Goal: Information Seeking & Learning: Learn about a topic

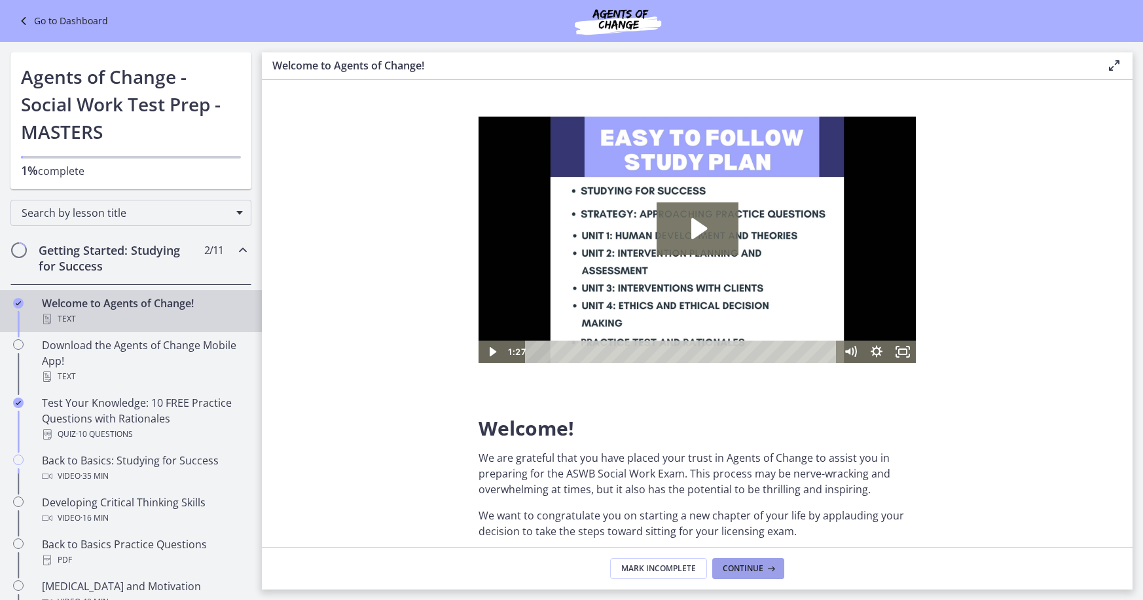
click at [733, 571] on span "Continue" at bounding box center [743, 568] width 41 height 10
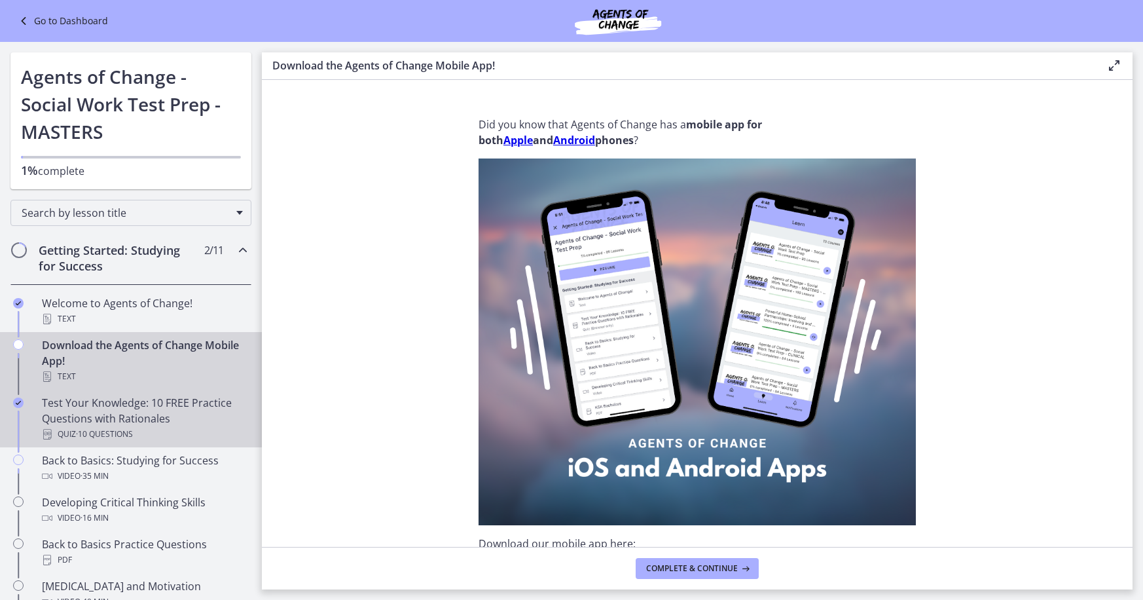
click at [130, 423] on div "Test Your Knowledge: 10 FREE Practice Questions with Rationales Quiz · 10 Quest…" at bounding box center [144, 418] width 204 height 47
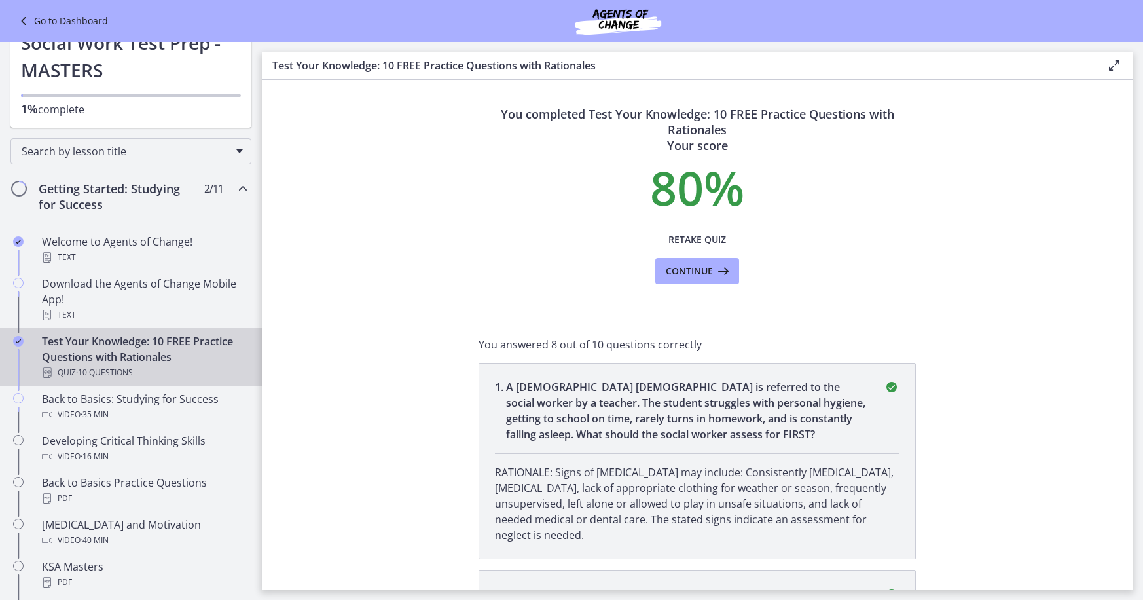
scroll to position [78, 0]
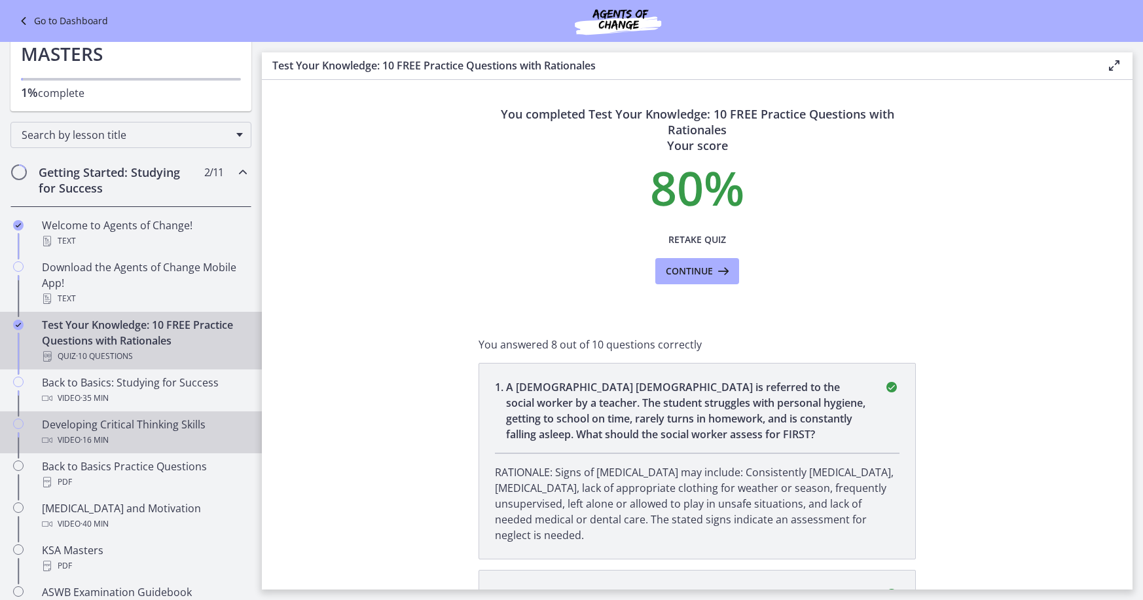
click at [177, 436] on div "Video · 16 min" at bounding box center [144, 440] width 204 height 16
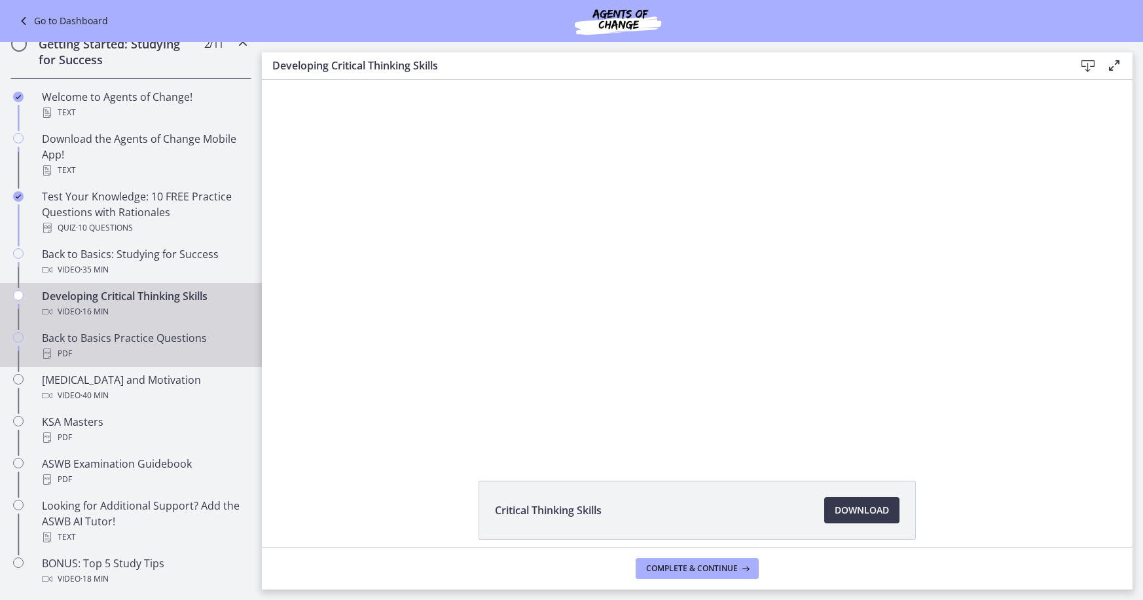
scroll to position [208, 0]
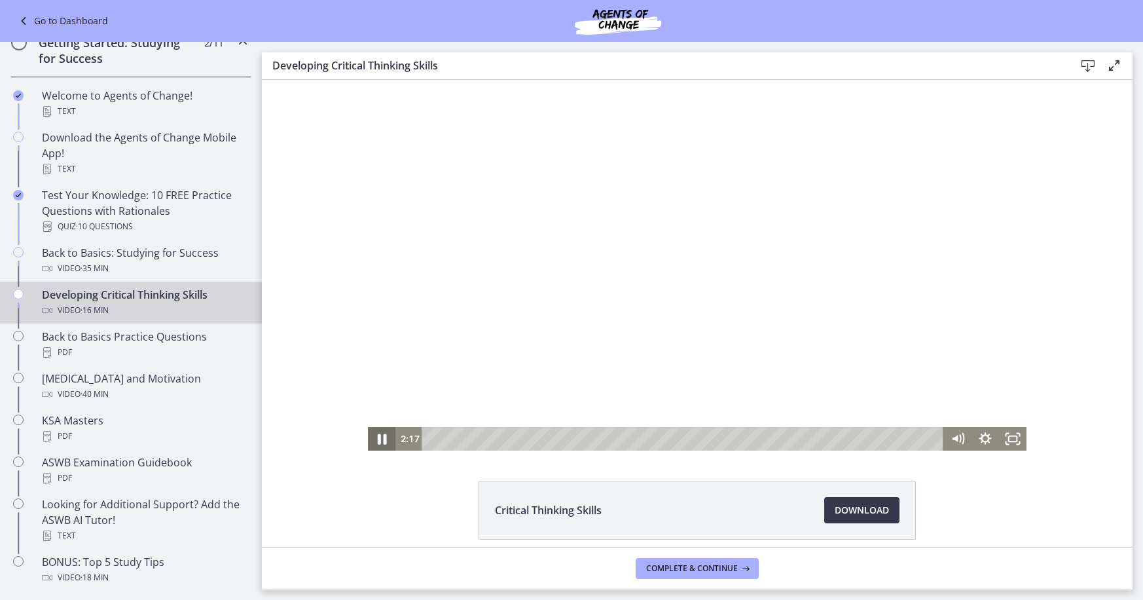
click at [383, 439] on icon "Pause" at bounding box center [381, 438] width 33 height 28
click at [384, 439] on icon "Play Video" at bounding box center [382, 439] width 7 height 10
drag, startPoint x: 610, startPoint y: 437, endPoint x: 635, endPoint y: 439, distance: 25.7
click at [635, 439] on div "Playbar" at bounding box center [635, 439] width 8 height 8
drag, startPoint x: 725, startPoint y: 437, endPoint x: 747, endPoint y: 441, distance: 22.6
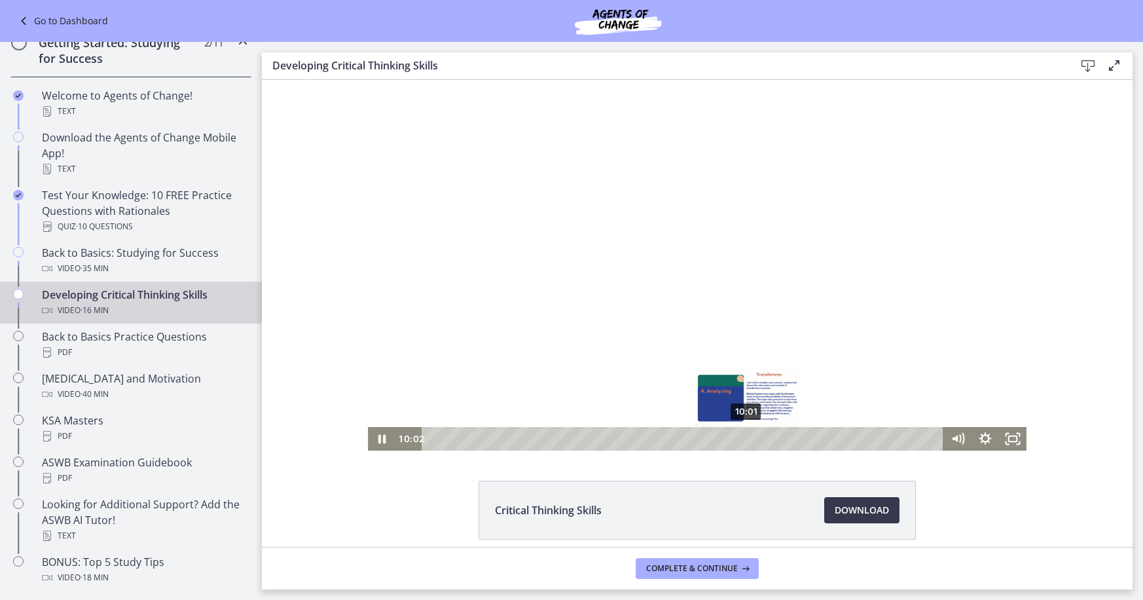
click at [747, 441] on div "Playbar" at bounding box center [747, 439] width 8 height 8
click at [380, 441] on icon "Pause" at bounding box center [382, 439] width 9 height 10
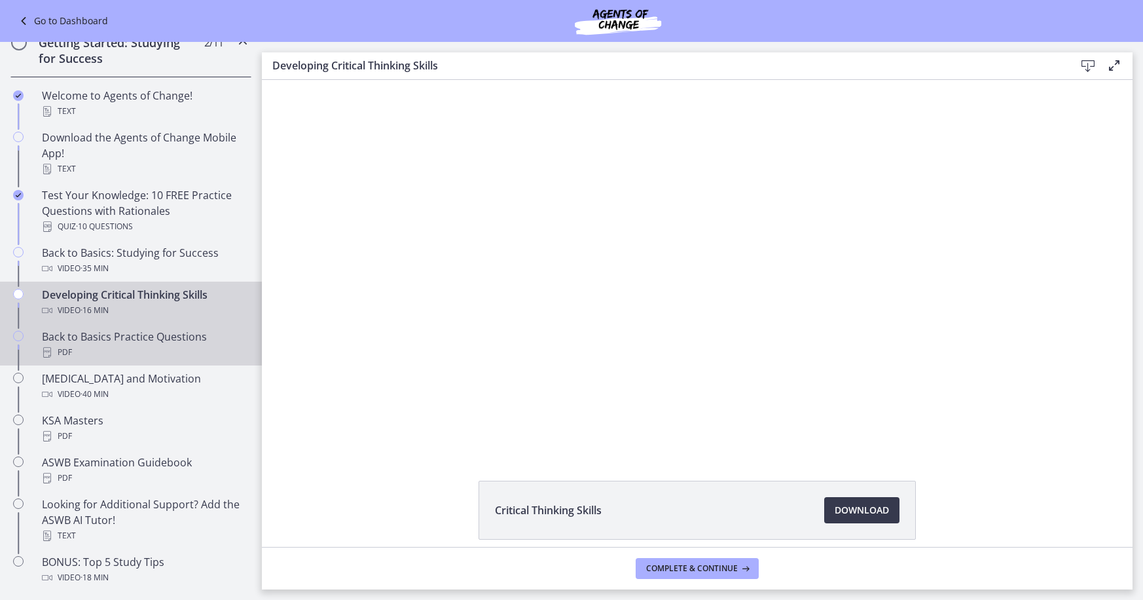
click at [164, 343] on div "Back to Basics Practice Questions PDF" at bounding box center [144, 344] width 204 height 31
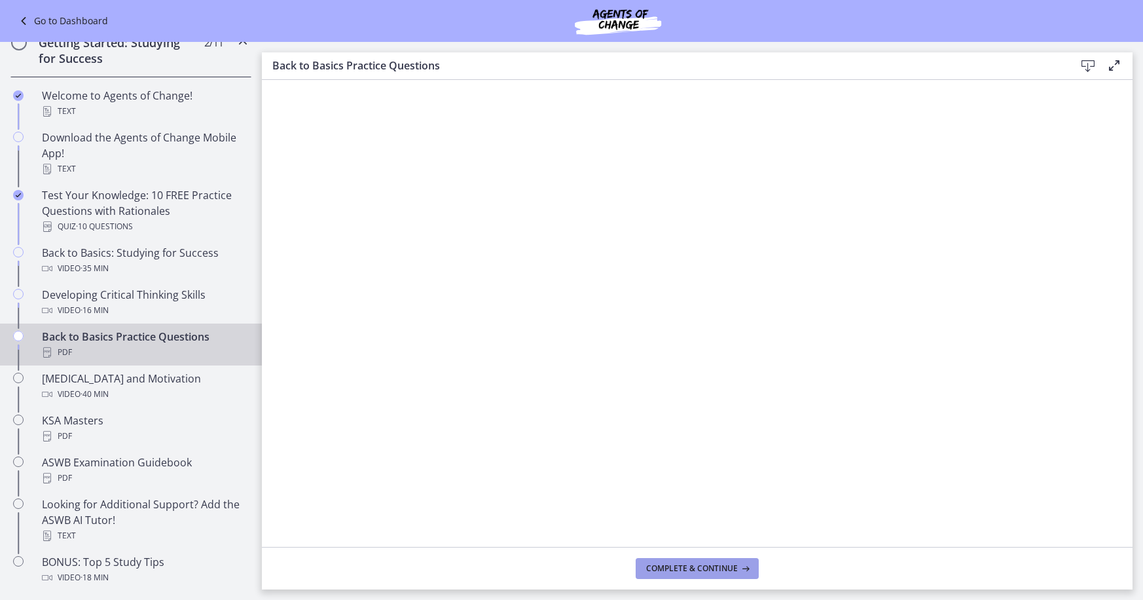
click at [709, 570] on span "Complete & continue" at bounding box center [692, 568] width 92 height 10
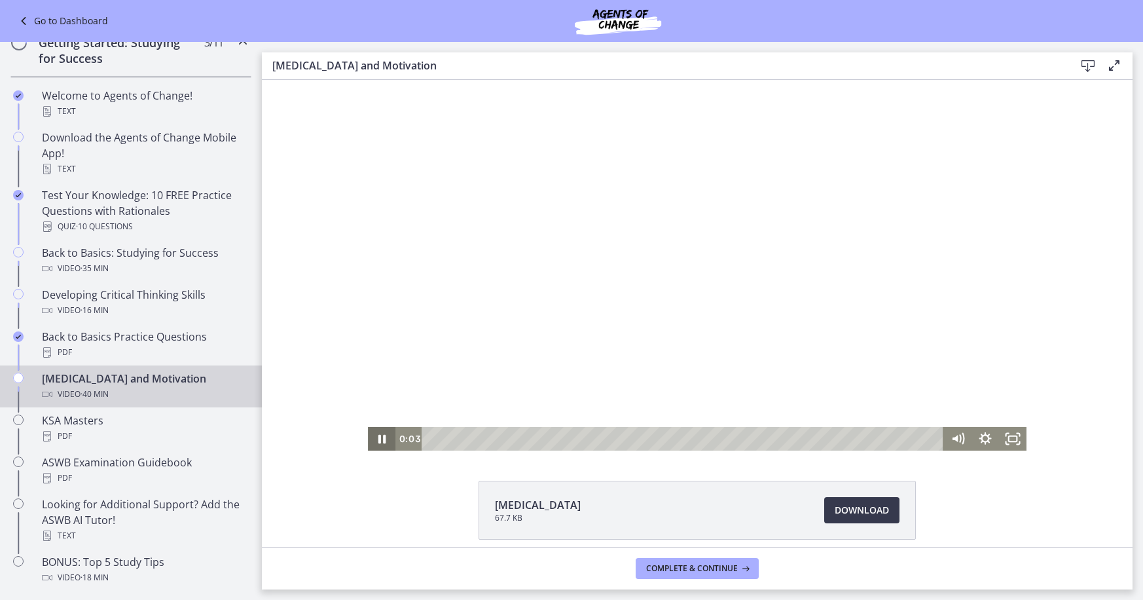
click at [380, 439] on icon "Pause" at bounding box center [383, 439] width 8 height 9
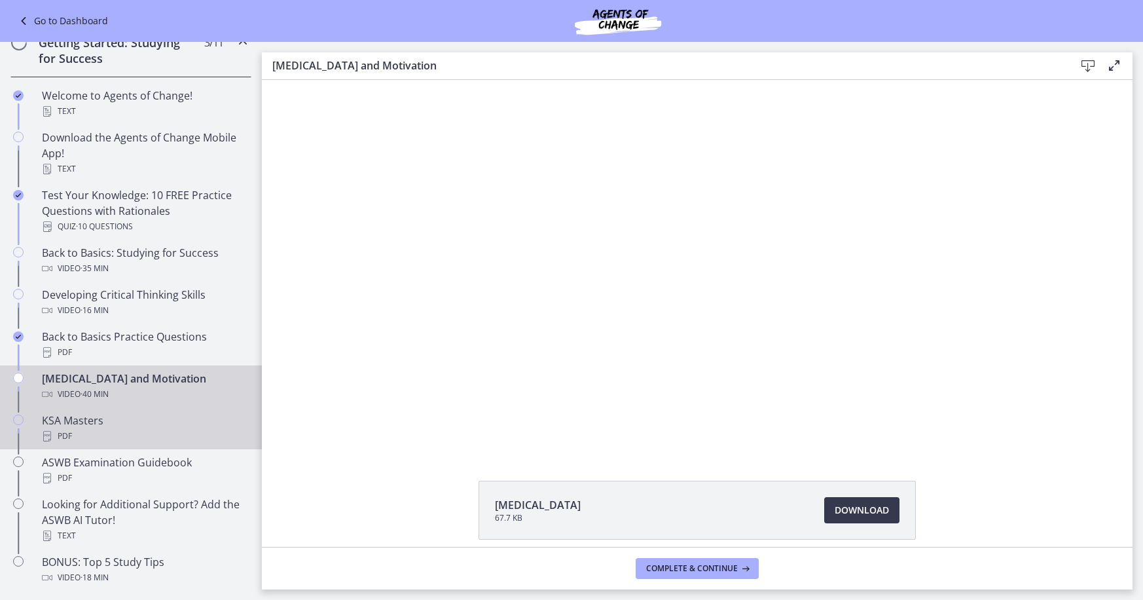
click at [76, 428] on div "PDF" at bounding box center [144, 436] width 204 height 16
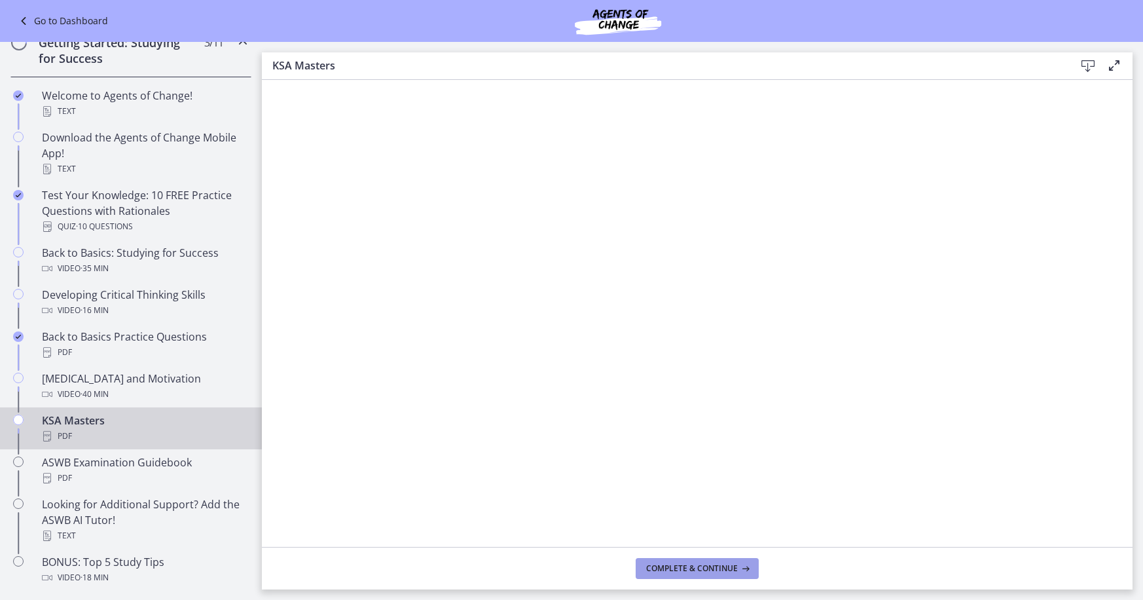
click at [658, 568] on span "Complete & continue" at bounding box center [692, 568] width 92 height 10
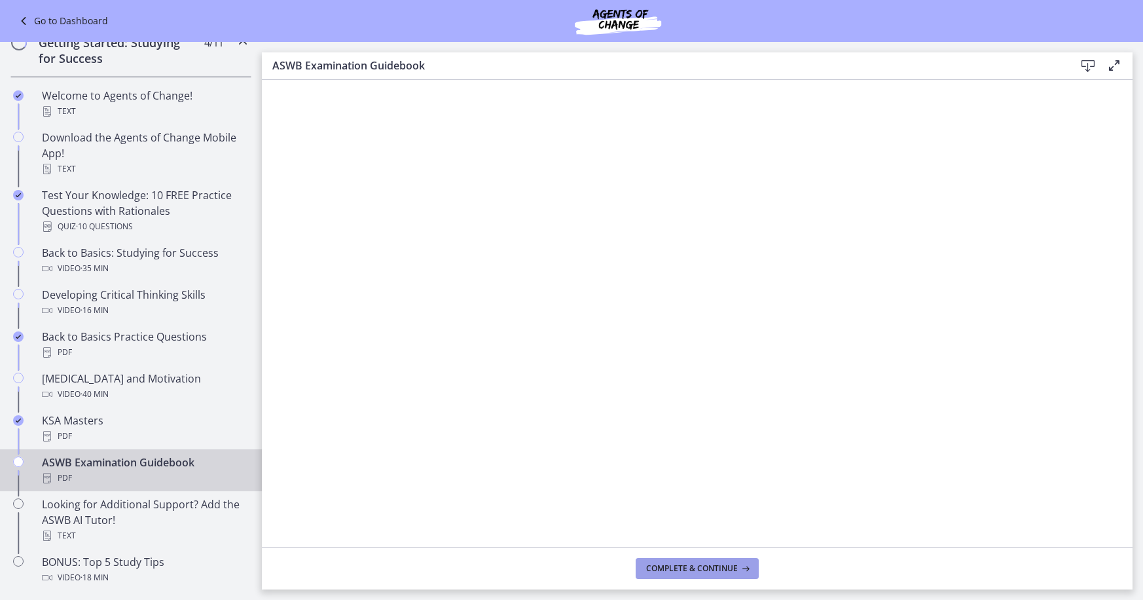
click at [658, 569] on span "Complete & continue" at bounding box center [692, 568] width 92 height 10
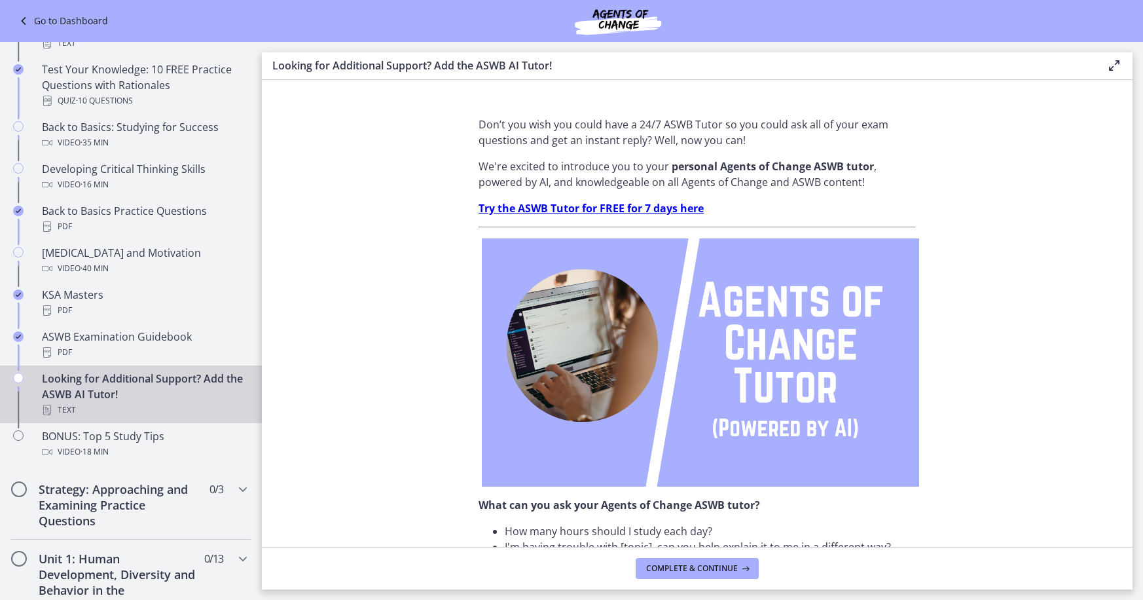
scroll to position [340, 0]
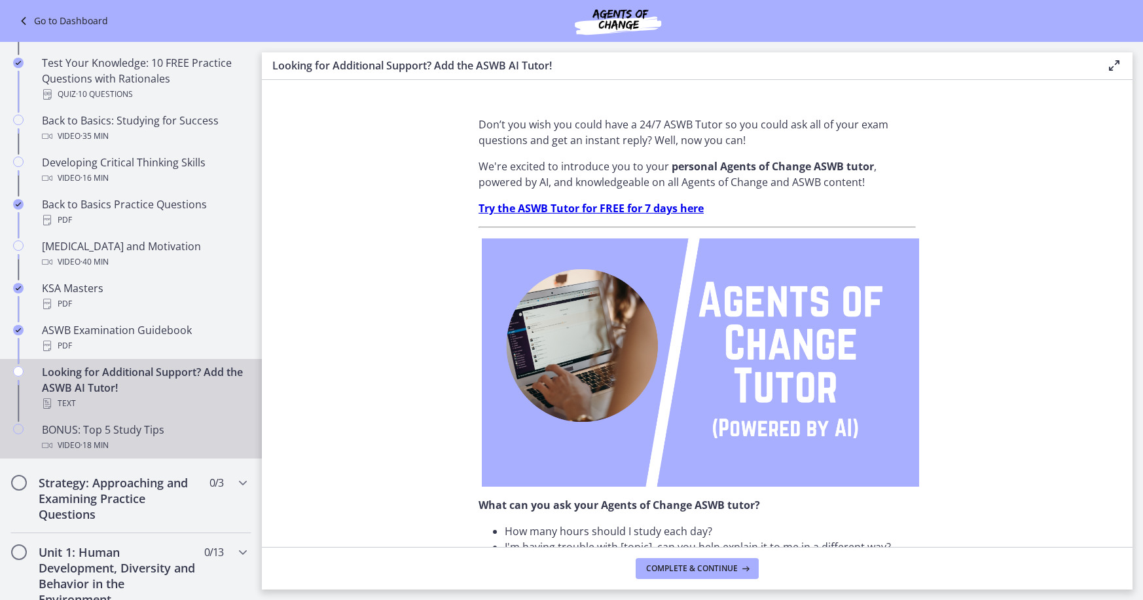
click at [123, 437] on div "Video · 18 min" at bounding box center [144, 445] width 204 height 16
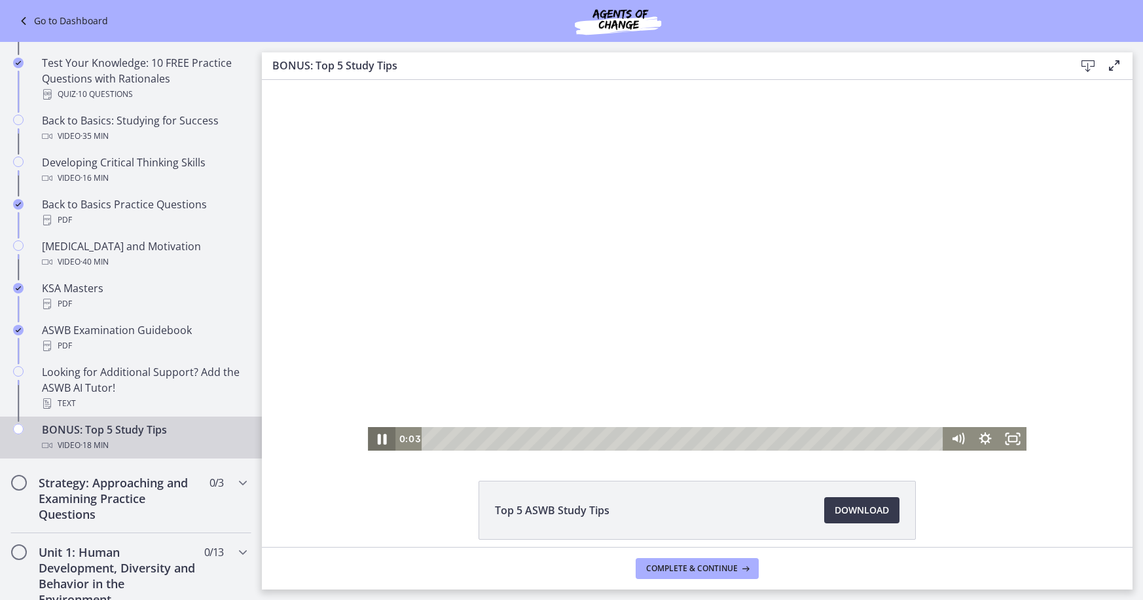
click at [381, 441] on icon "Pause" at bounding box center [381, 438] width 33 height 28
click at [139, 496] on h2 "Strategy: Approaching and Examining Practice Questions" at bounding box center [119, 498] width 160 height 47
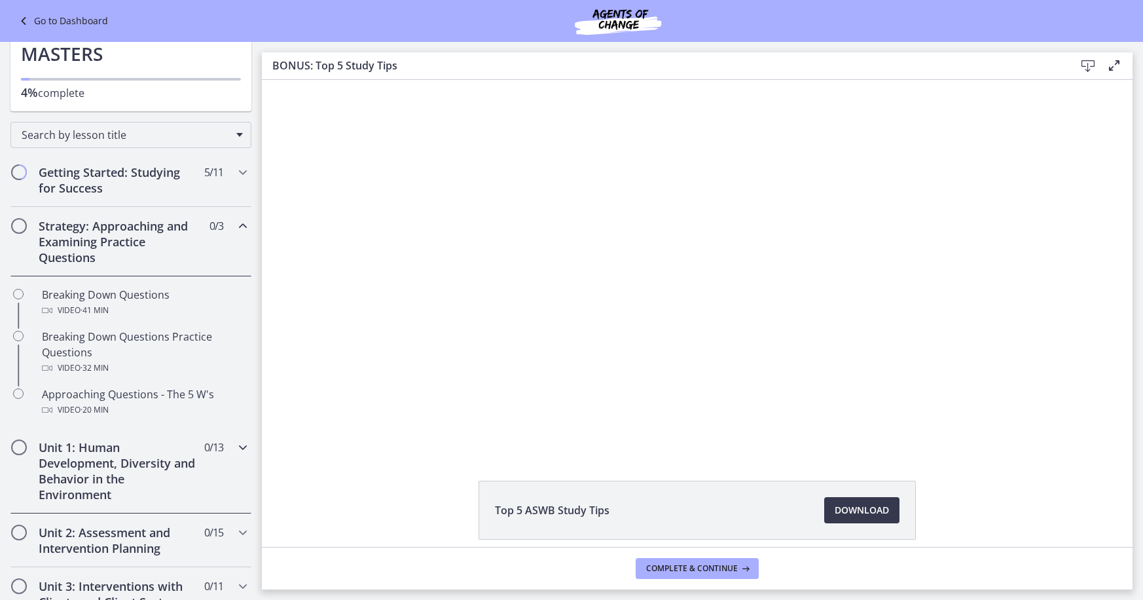
scroll to position [79, 0]
click at [123, 176] on h2 "Getting Started: Studying for Success" at bounding box center [119, 179] width 160 height 31
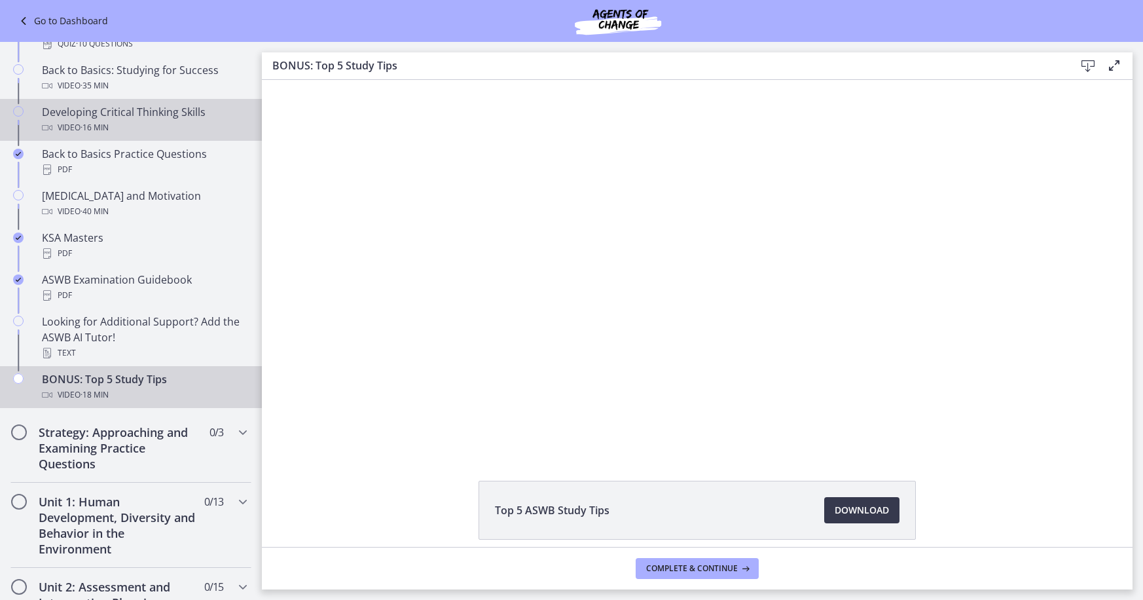
scroll to position [394, 0]
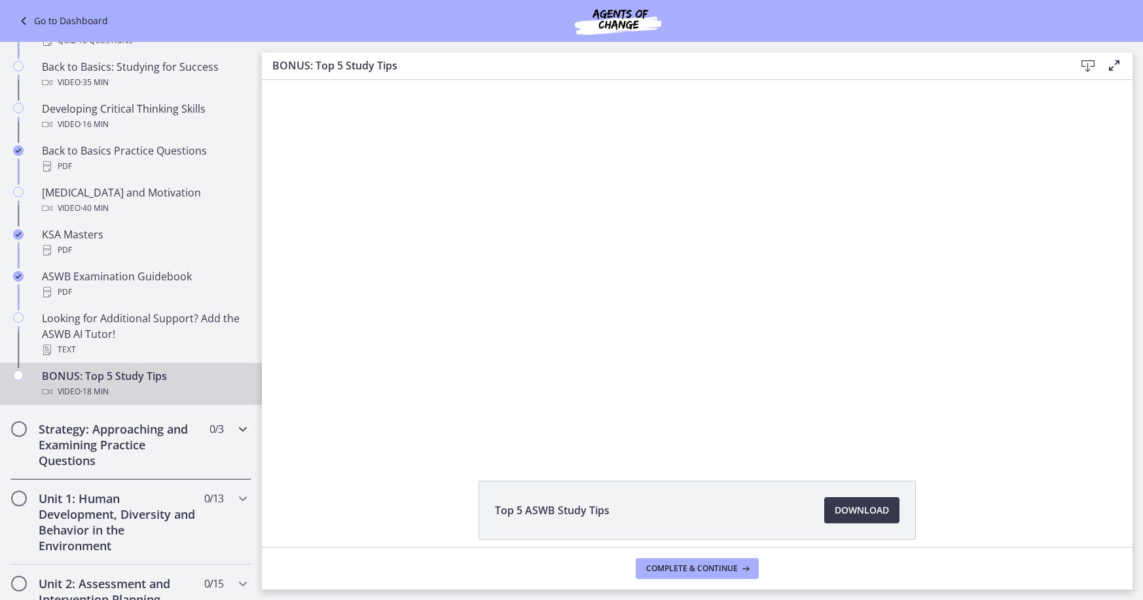
click at [94, 441] on h2 "Strategy: Approaching and Examining Practice Questions" at bounding box center [119, 444] width 160 height 47
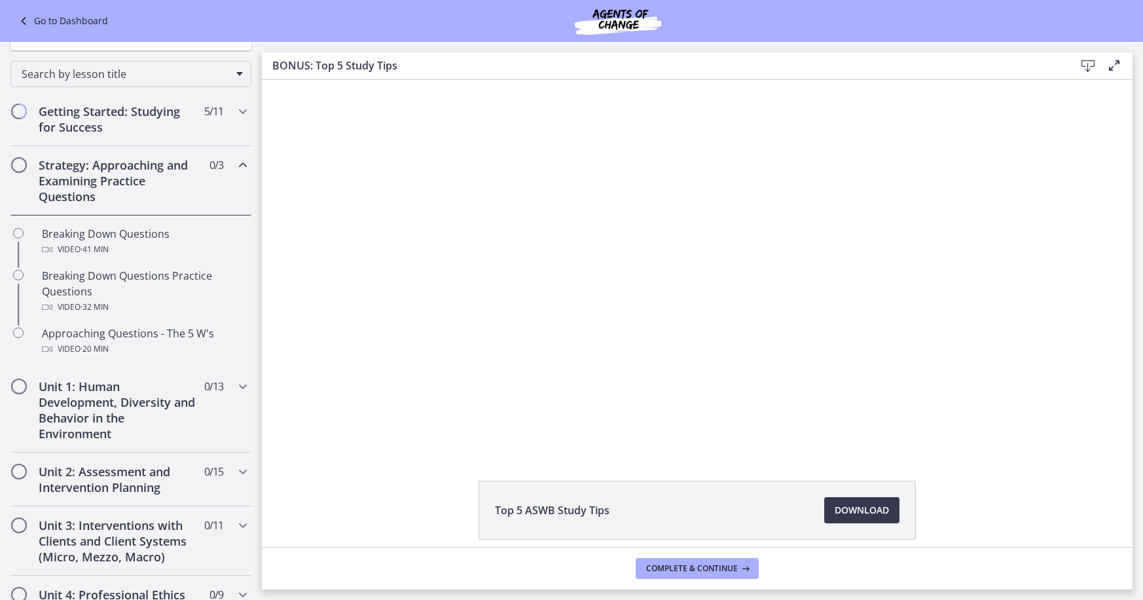
scroll to position [126, 0]
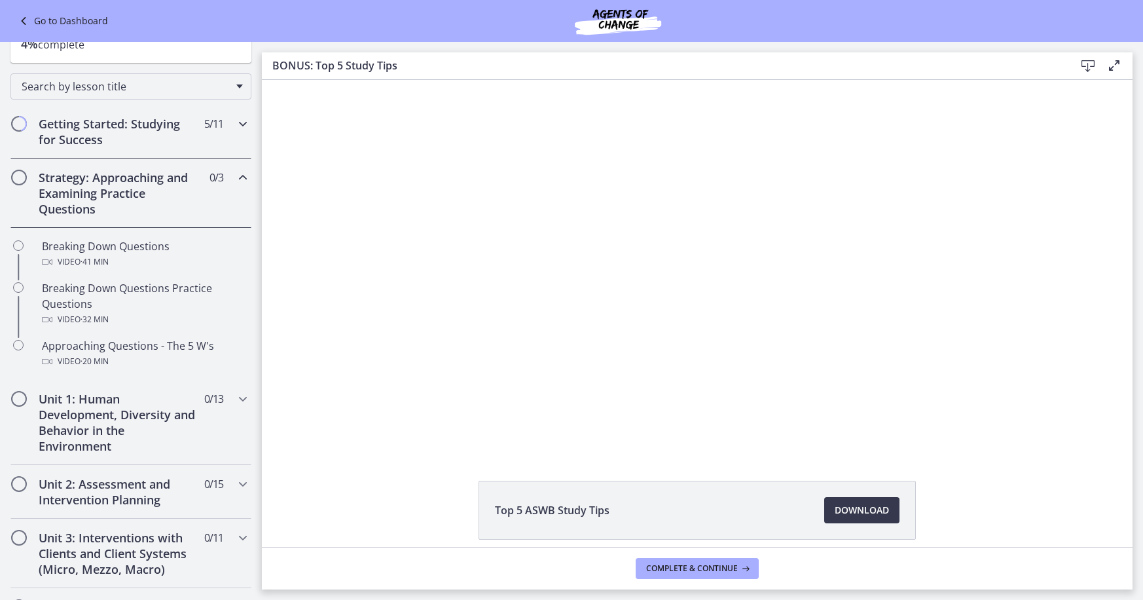
click at [68, 123] on h2 "Getting Started: Studying for Success" at bounding box center [119, 131] width 160 height 31
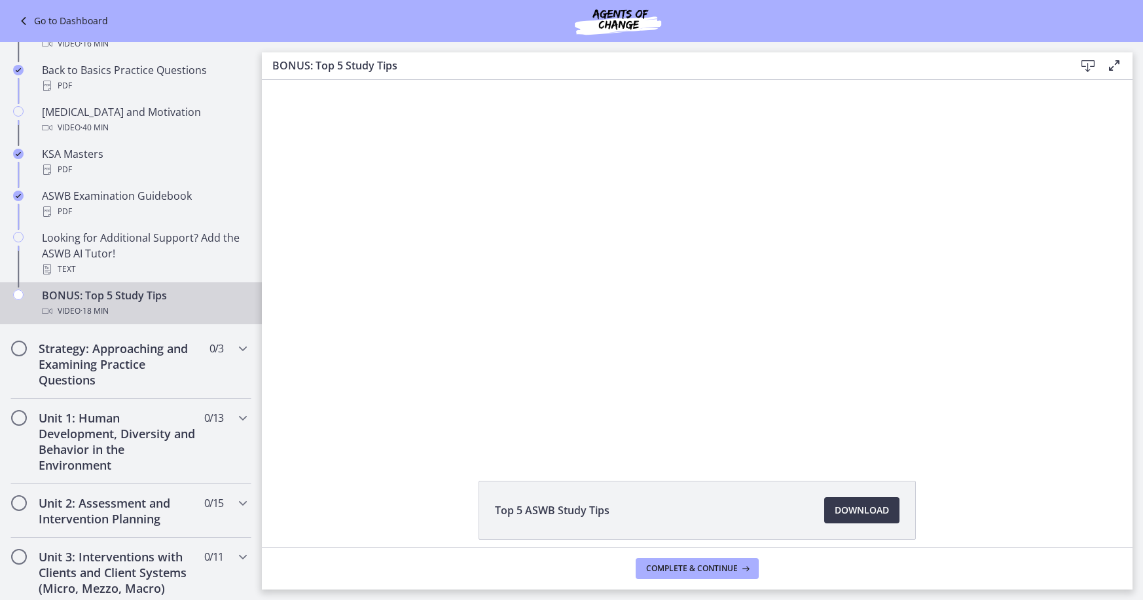
scroll to position [480, 0]
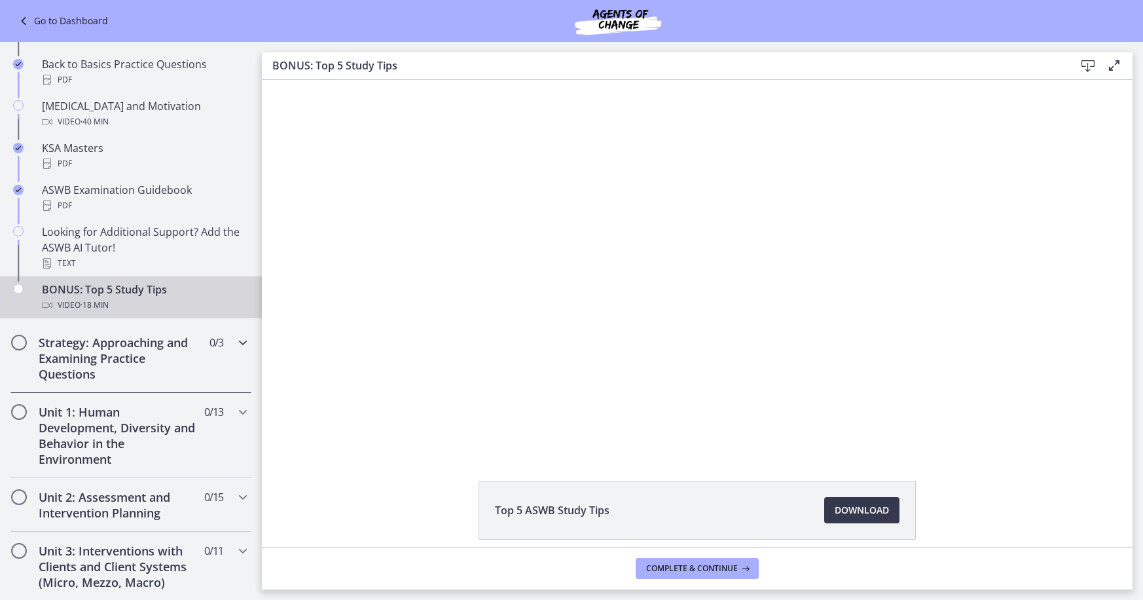
click at [113, 351] on h2 "Strategy: Approaching and Examining Practice Questions" at bounding box center [119, 358] width 160 height 47
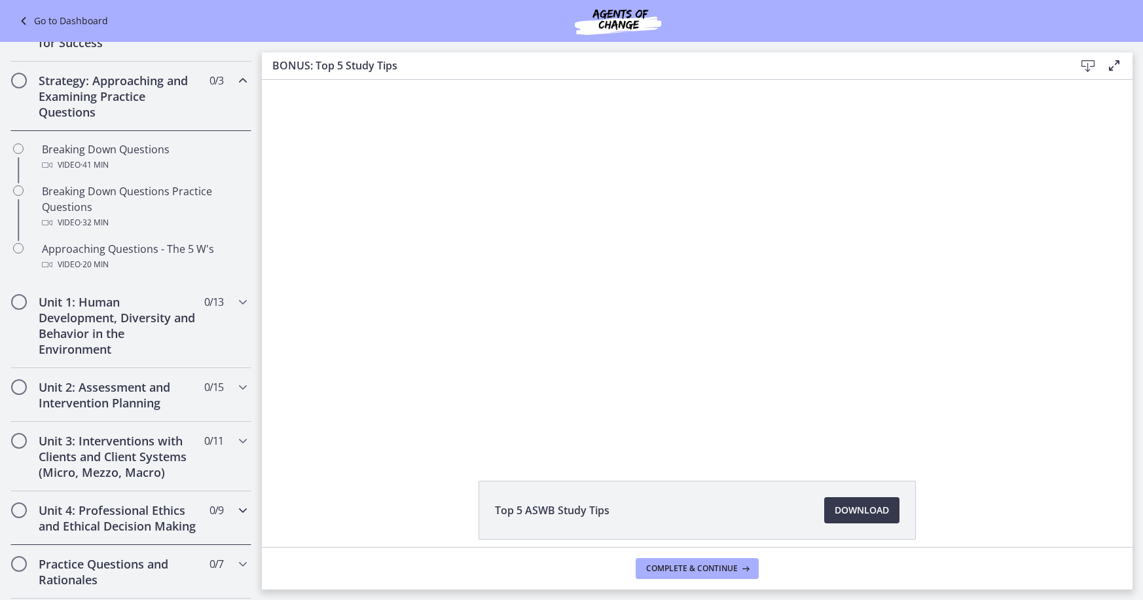
scroll to position [222, 0]
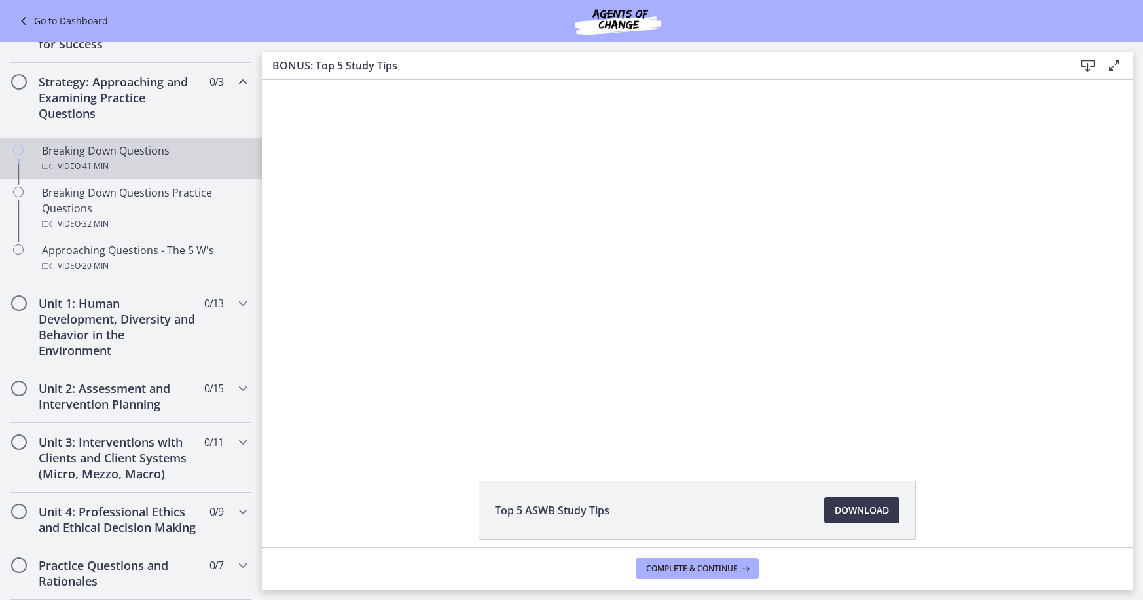
click at [106, 152] on div "Breaking Down Questions Video · 41 min" at bounding box center [144, 158] width 204 height 31
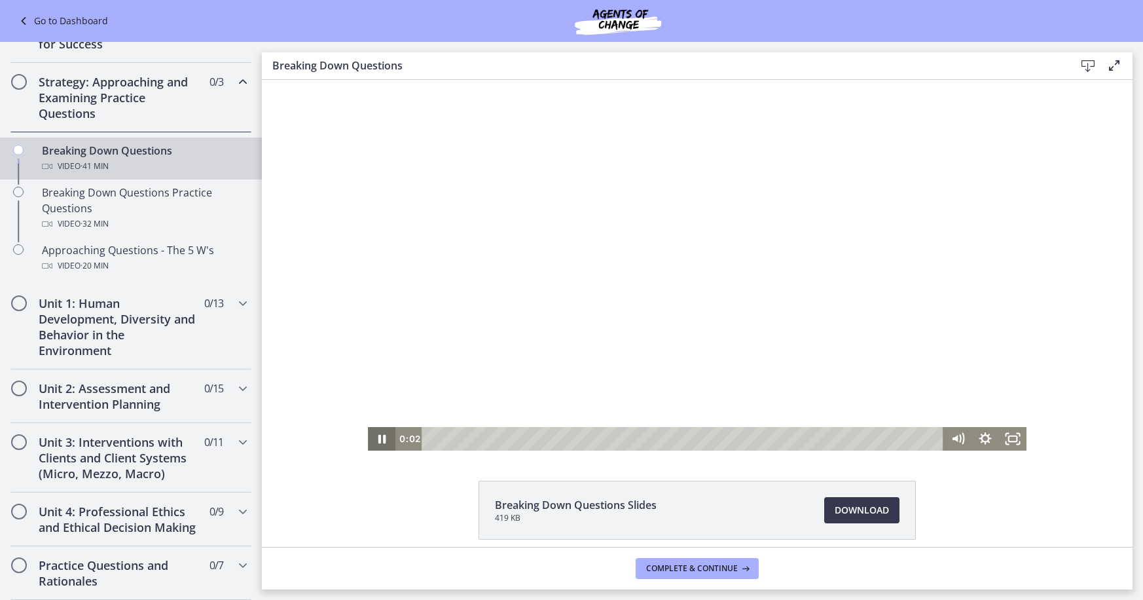
click at [382, 437] on icon "Pause" at bounding box center [382, 439] width 28 height 24
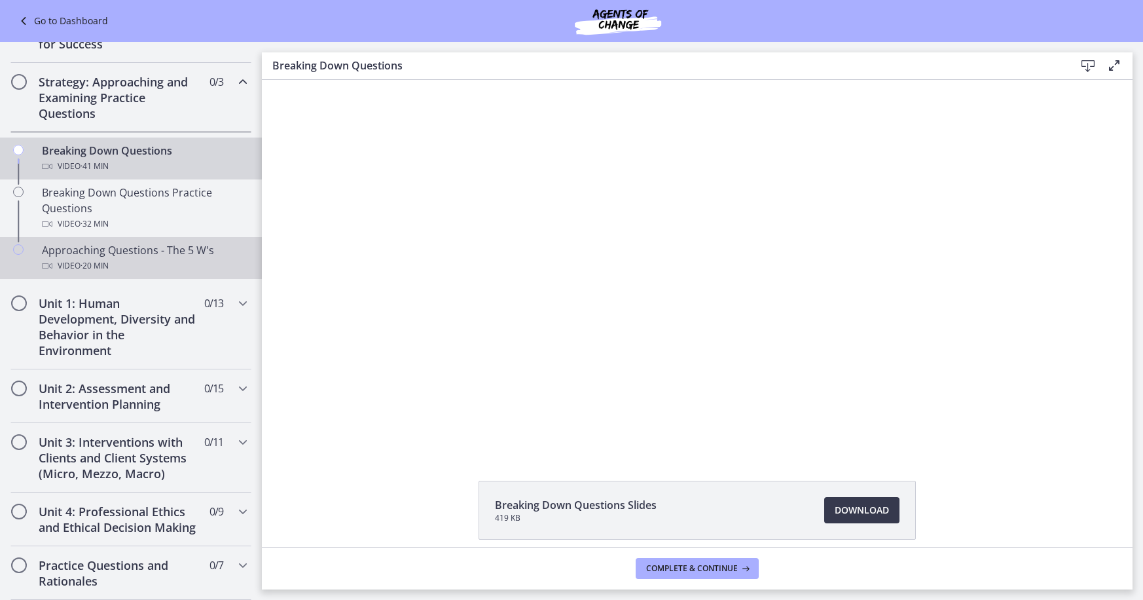
click at [166, 251] on div "Approaching Questions - The 5 W's Video · 20 min" at bounding box center [144, 257] width 204 height 31
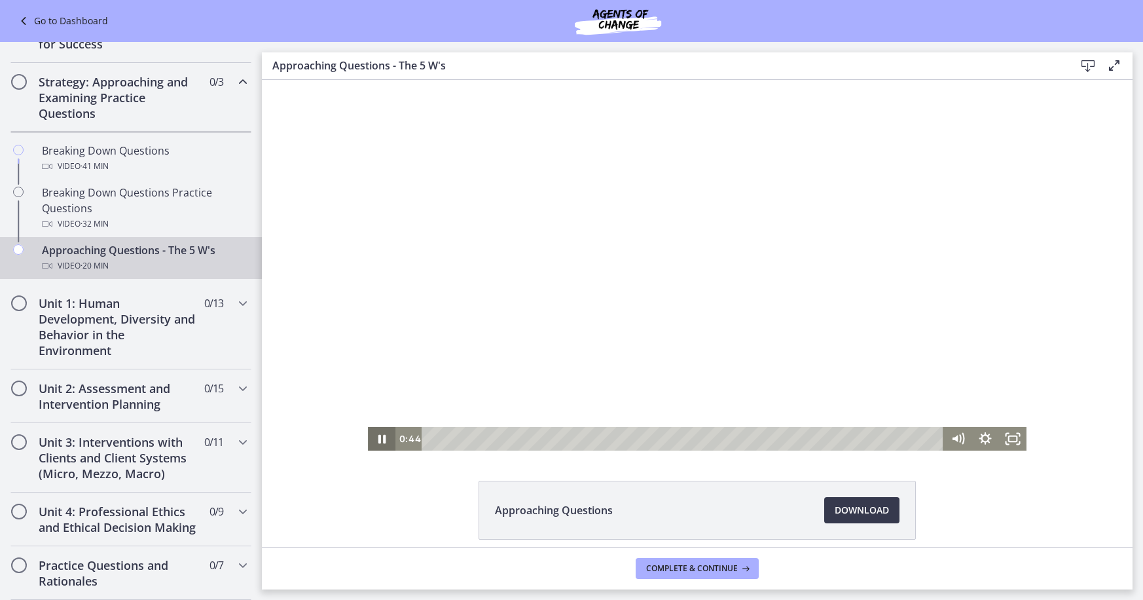
click at [383, 440] on icon "Pause" at bounding box center [382, 439] width 28 height 24
drag, startPoint x: 451, startPoint y: 437, endPoint x: 465, endPoint y: 436, distance: 14.4
click at [465, 436] on div "Playbar" at bounding box center [466, 439] width 8 height 8
click at [515, 444] on div "3:18" at bounding box center [685, 439] width 506 height 24
click at [559, 434] on div "5:04" at bounding box center [685, 439] width 506 height 24
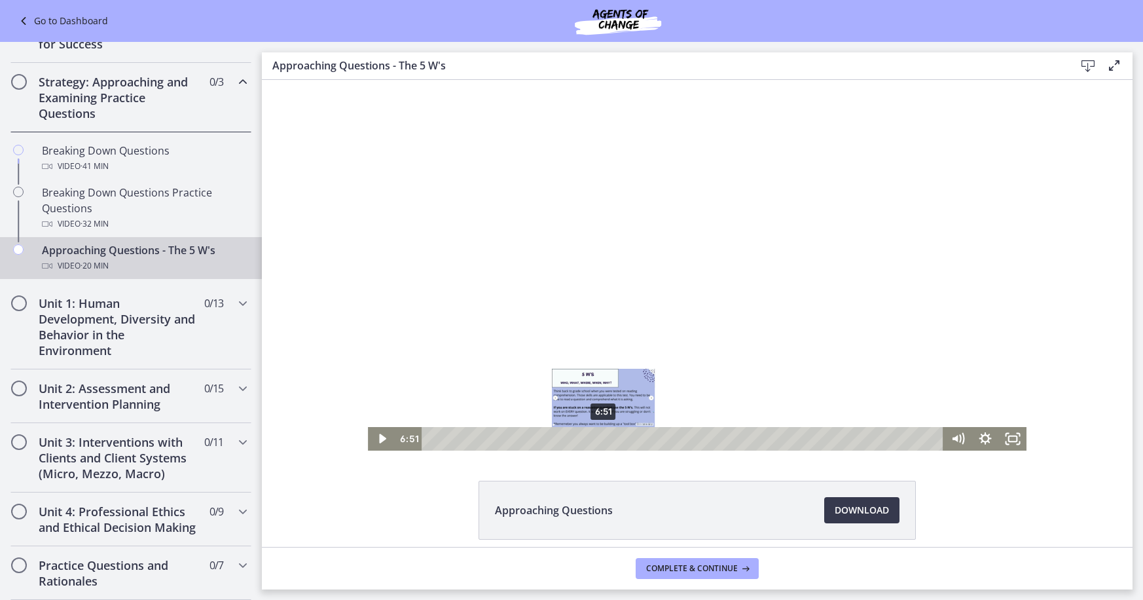
click at [604, 432] on div "6:51" at bounding box center [685, 439] width 506 height 24
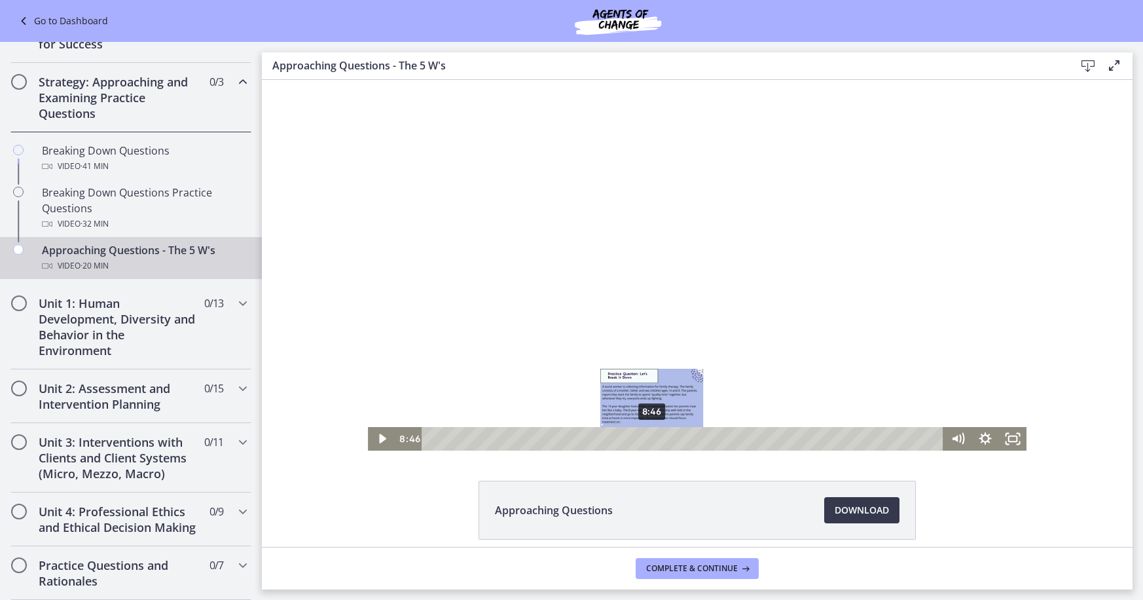
drag, startPoint x: 604, startPoint y: 439, endPoint x: 652, endPoint y: 436, distance: 48.6
click at [652, 436] on div "Playbar" at bounding box center [652, 439] width 8 height 8
drag, startPoint x: 654, startPoint y: 437, endPoint x: 677, endPoint y: 437, distance: 22.3
click at [677, 437] on div "Playbar" at bounding box center [678, 439] width 8 height 8
click at [1006, 268] on div at bounding box center [697, 265] width 659 height 371
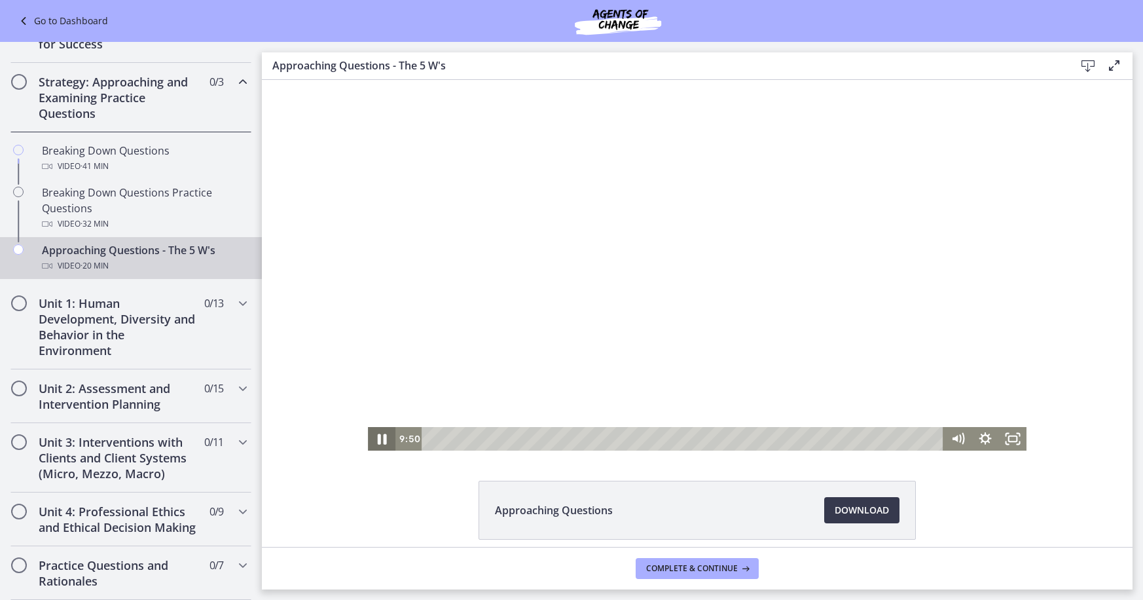
click at [380, 440] on icon "Pause" at bounding box center [382, 439] width 9 height 10
drag, startPoint x: 678, startPoint y: 439, endPoint x: 697, endPoint y: 438, distance: 19.0
click at [697, 438] on div "Playbar" at bounding box center [696, 439] width 8 height 8
drag, startPoint x: 697, startPoint y: 438, endPoint x: 720, endPoint y: 436, distance: 23.7
click at [720, 436] on div "Playbar" at bounding box center [720, 439] width 8 height 8
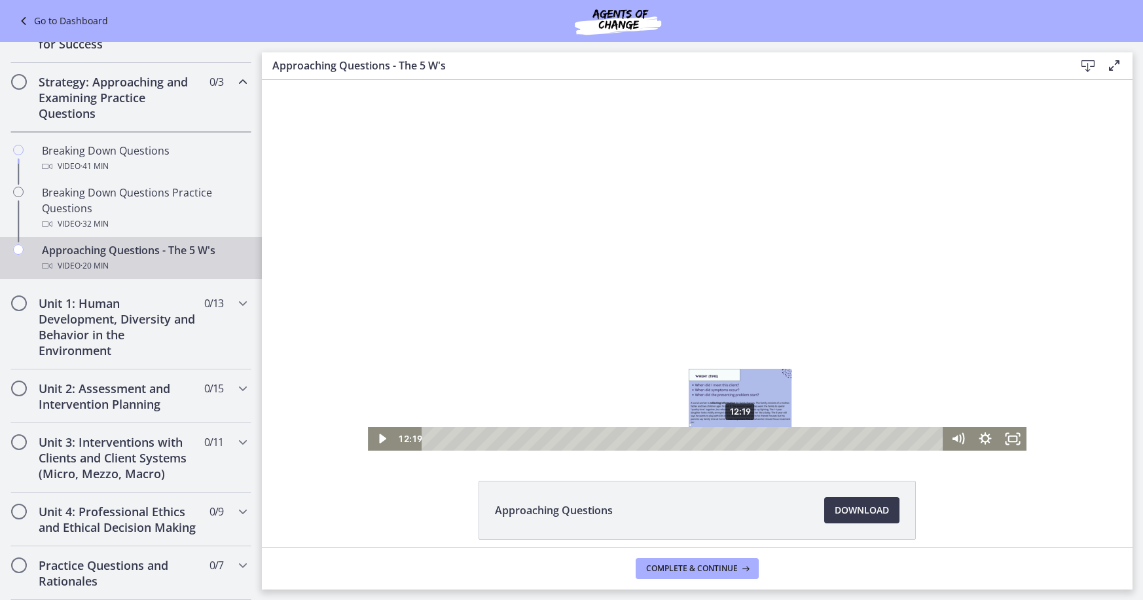
drag, startPoint x: 720, startPoint y: 436, endPoint x: 741, endPoint y: 437, distance: 20.3
click at [741, 437] on div "Playbar" at bounding box center [741, 439] width 8 height 8
drag, startPoint x: 740, startPoint y: 440, endPoint x: 761, endPoint y: 436, distance: 21.3
click at [761, 436] on div "Playbar" at bounding box center [760, 439] width 8 height 8
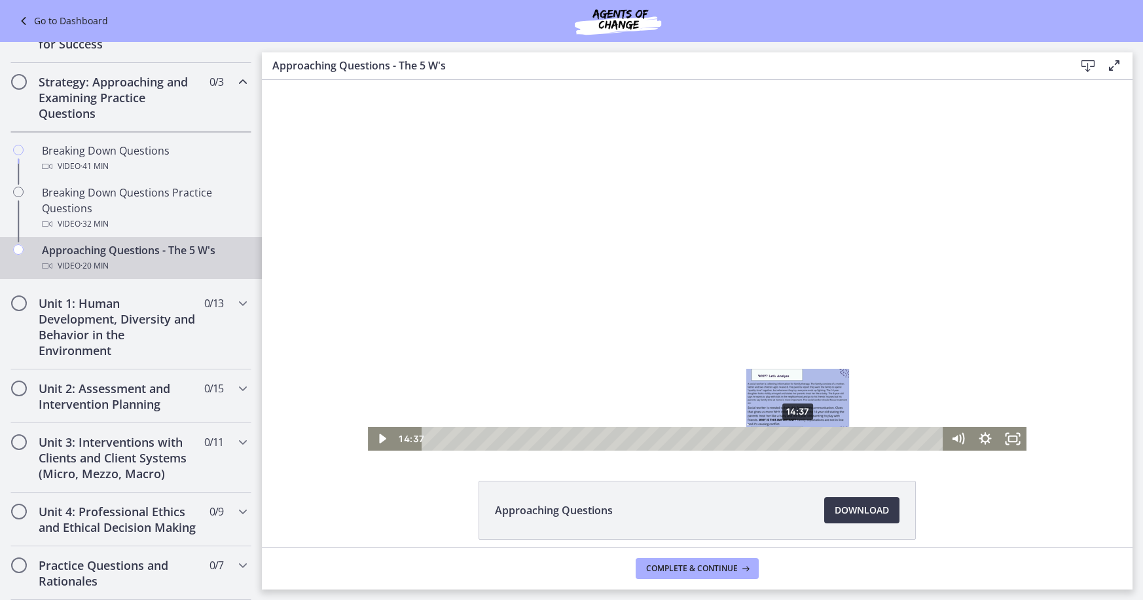
drag, startPoint x: 761, startPoint y: 439, endPoint x: 799, endPoint y: 439, distance: 38.0
click at [799, 439] on div "Playbar" at bounding box center [798, 439] width 8 height 8
click at [822, 448] on div "15:32" at bounding box center [685, 439] width 506 height 24
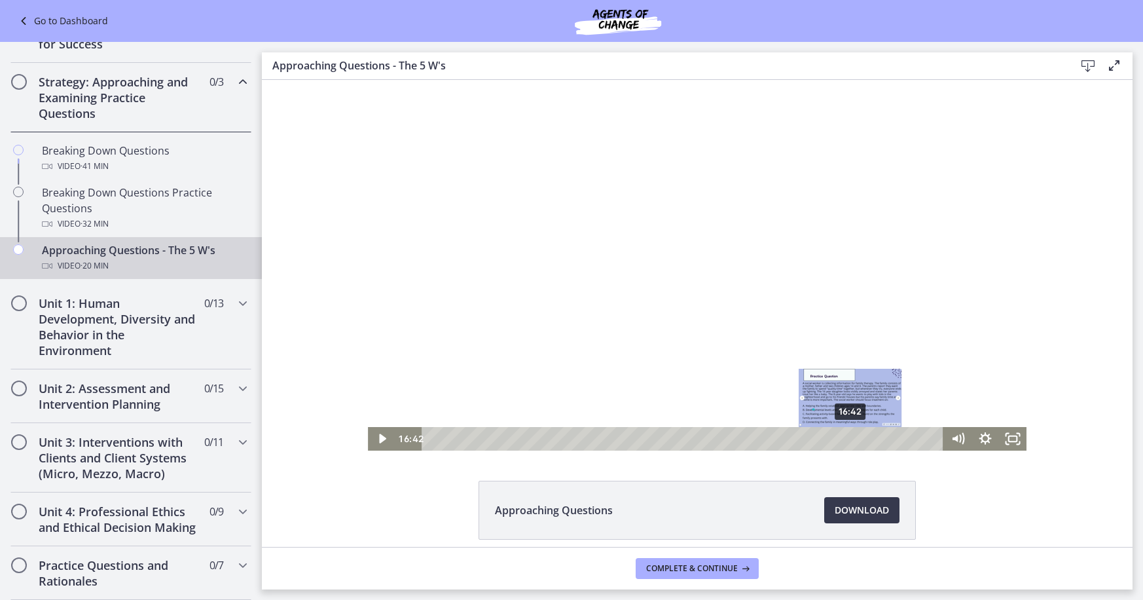
drag, startPoint x: 821, startPoint y: 439, endPoint x: 851, endPoint y: 440, distance: 30.8
click at [851, 440] on div "Playbar" at bounding box center [851, 439] width 8 height 8
drag, startPoint x: 850, startPoint y: 439, endPoint x: 885, endPoint y: 441, distance: 35.4
click at [885, 441] on div "Playbar" at bounding box center [885, 439] width 8 height 8
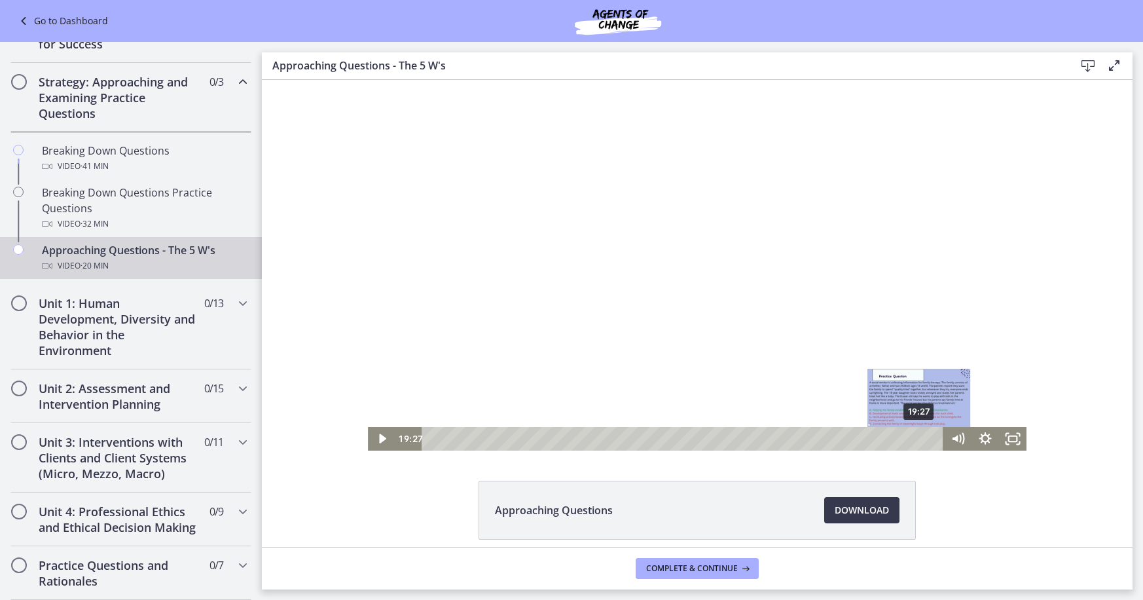
click at [920, 443] on div "19:27" at bounding box center [685, 439] width 506 height 24
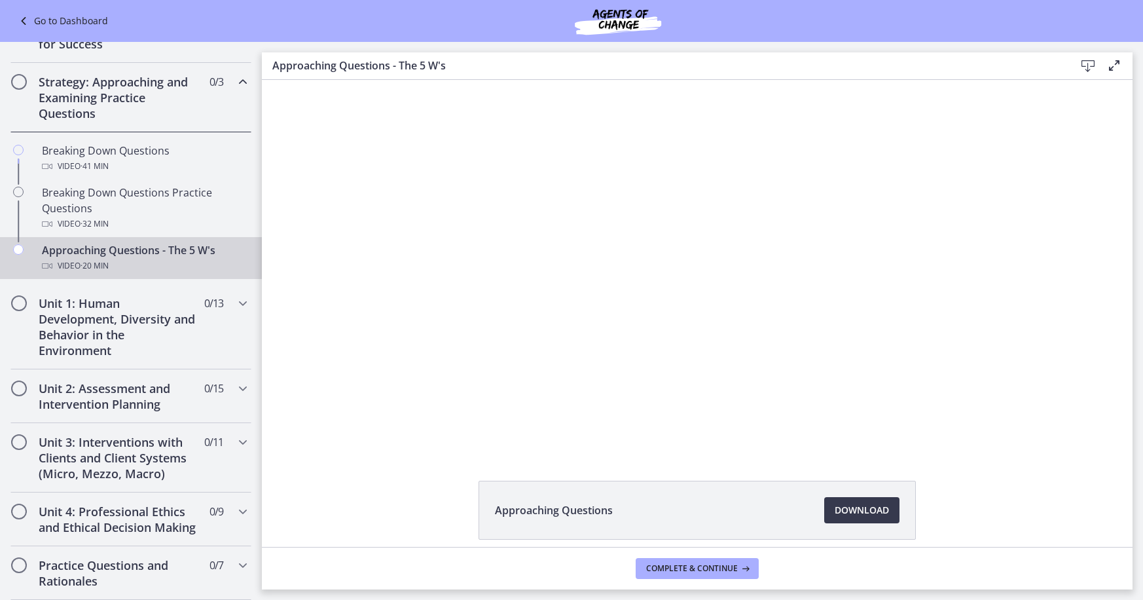
scroll to position [56, 0]
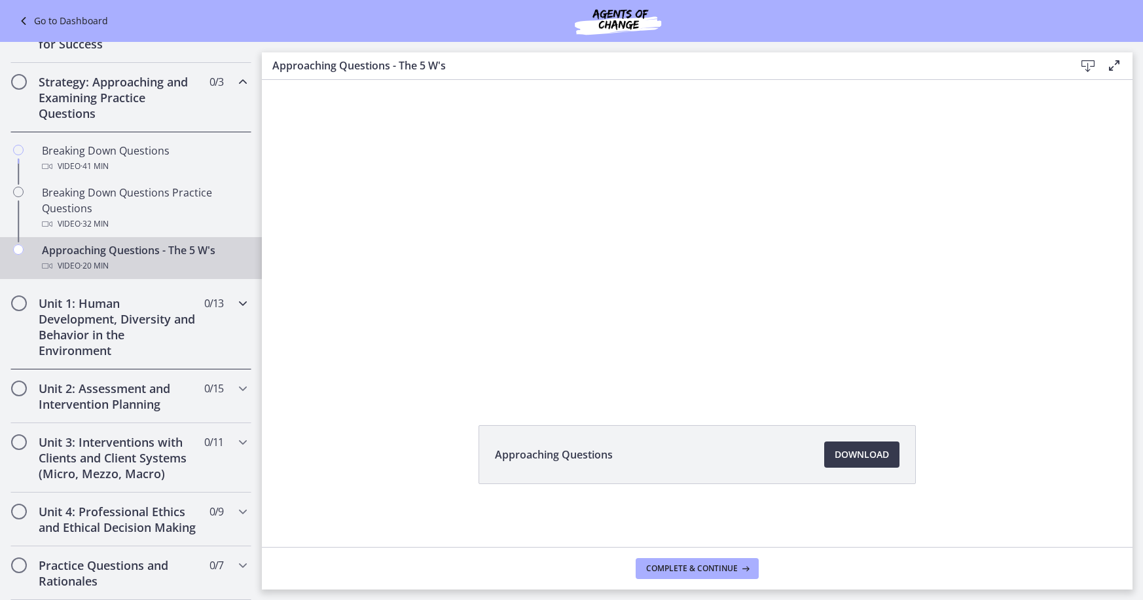
click at [86, 326] on h2 "Unit 1: Human Development, Diversity and Behavior in the Environment" at bounding box center [119, 326] width 160 height 63
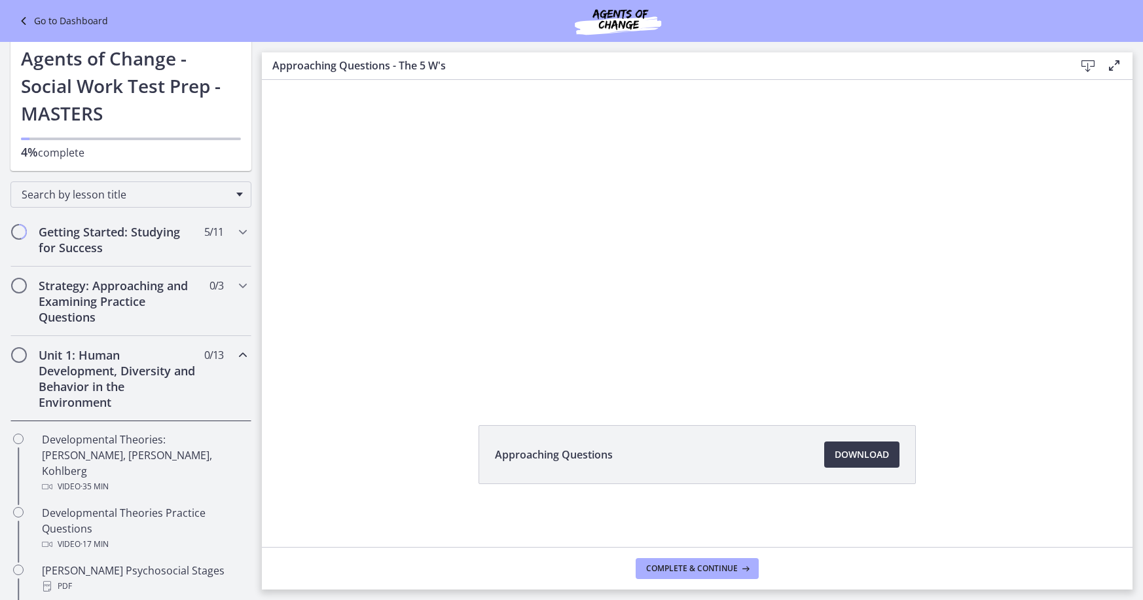
scroll to position [0, 0]
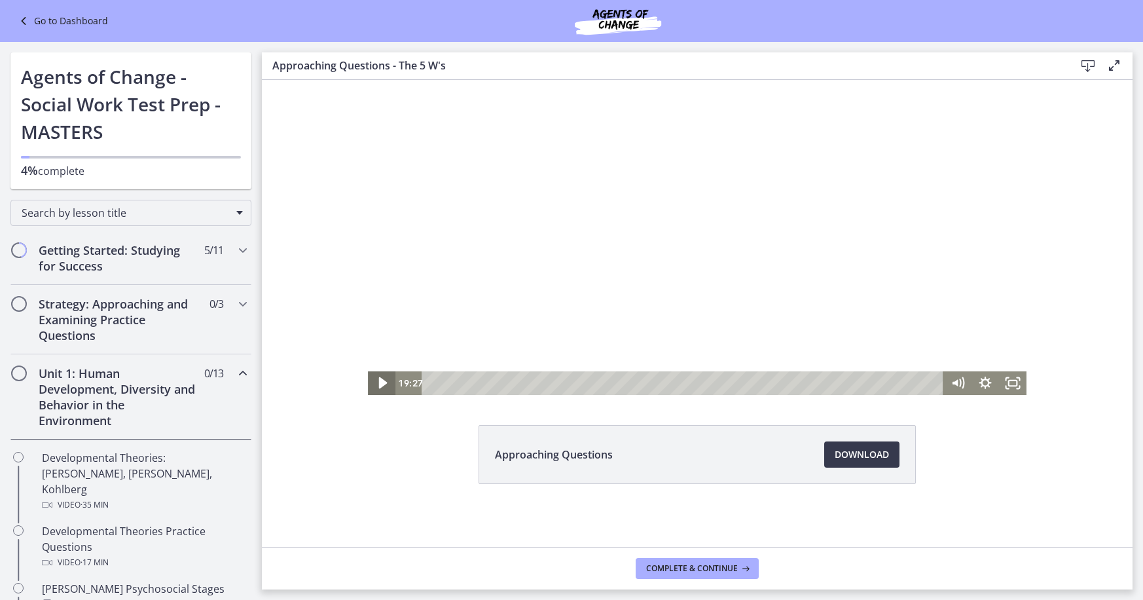
click at [384, 384] on icon "Play Video" at bounding box center [383, 383] width 9 height 12
drag, startPoint x: 921, startPoint y: 383, endPoint x: 878, endPoint y: 382, distance: 43.2
click at [878, 382] on div "Playbar" at bounding box center [878, 383] width 8 height 8
drag, startPoint x: 878, startPoint y: 382, endPoint x: 847, endPoint y: 380, distance: 31.5
click at [847, 380] on div "Playbar" at bounding box center [846, 383] width 8 height 8
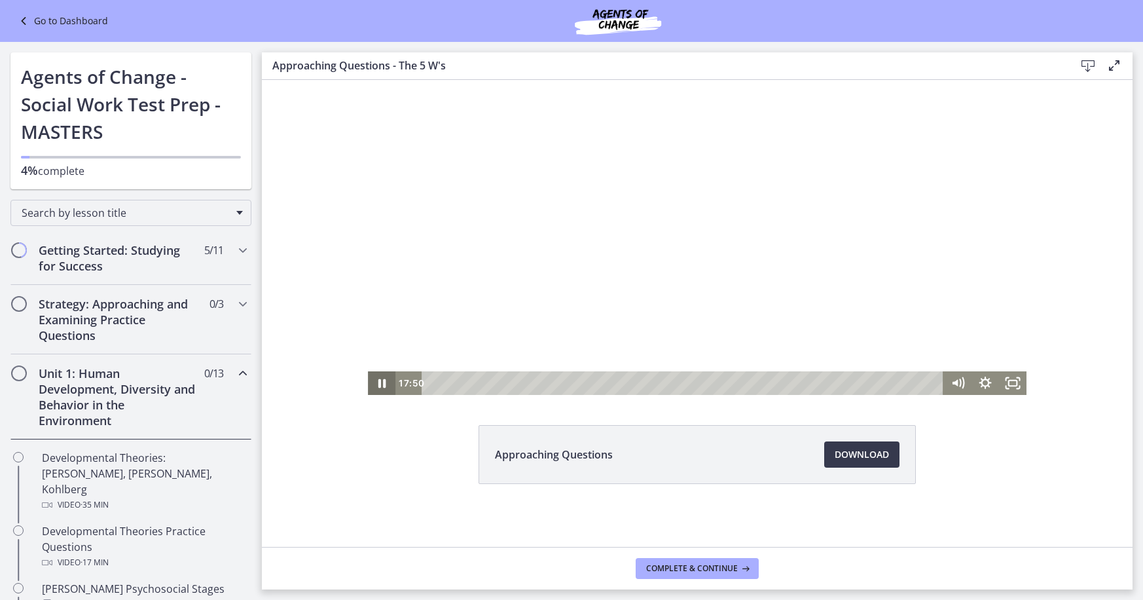
click at [383, 382] on icon "Pause" at bounding box center [382, 383] width 28 height 24
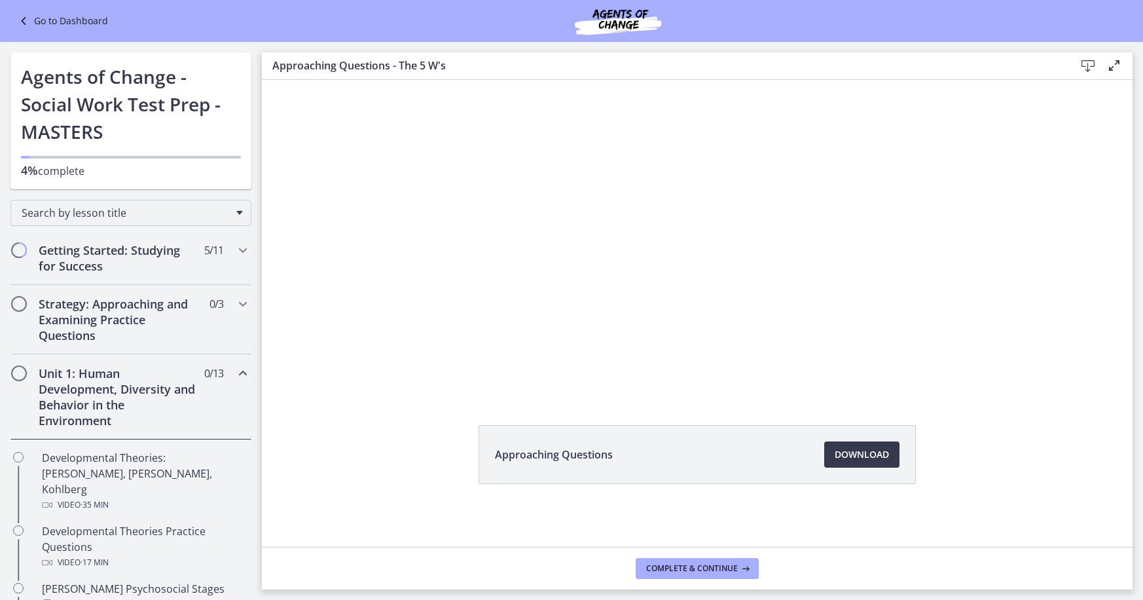
click at [90, 402] on h2 "Unit 1: Human Development, Diversity and Behavior in the Environment" at bounding box center [119, 396] width 160 height 63
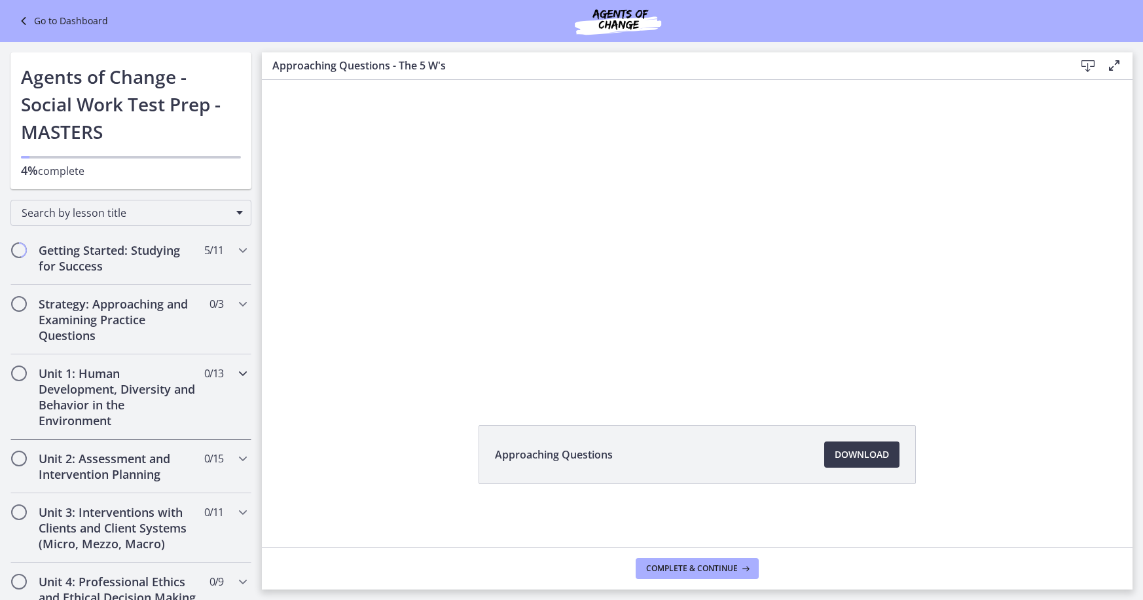
click at [90, 402] on h2 "Unit 1: Human Development, Diversity and Behavior in the Environment" at bounding box center [119, 396] width 160 height 63
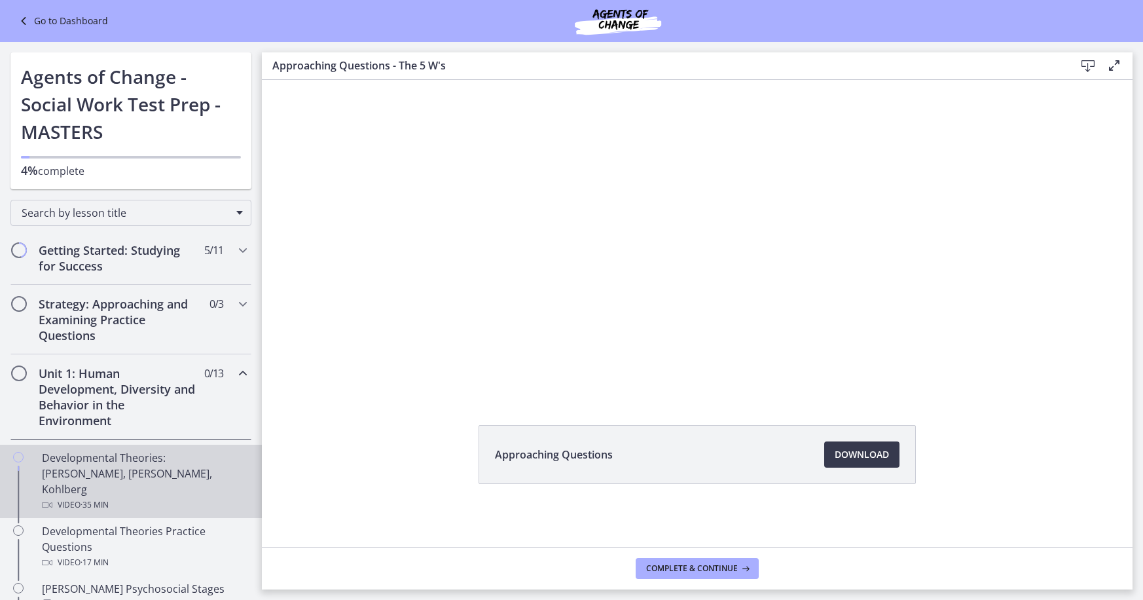
click at [80, 464] on div "Developmental Theories: [PERSON_NAME], [PERSON_NAME], Kohlberg Video · 35 min" at bounding box center [144, 481] width 204 height 63
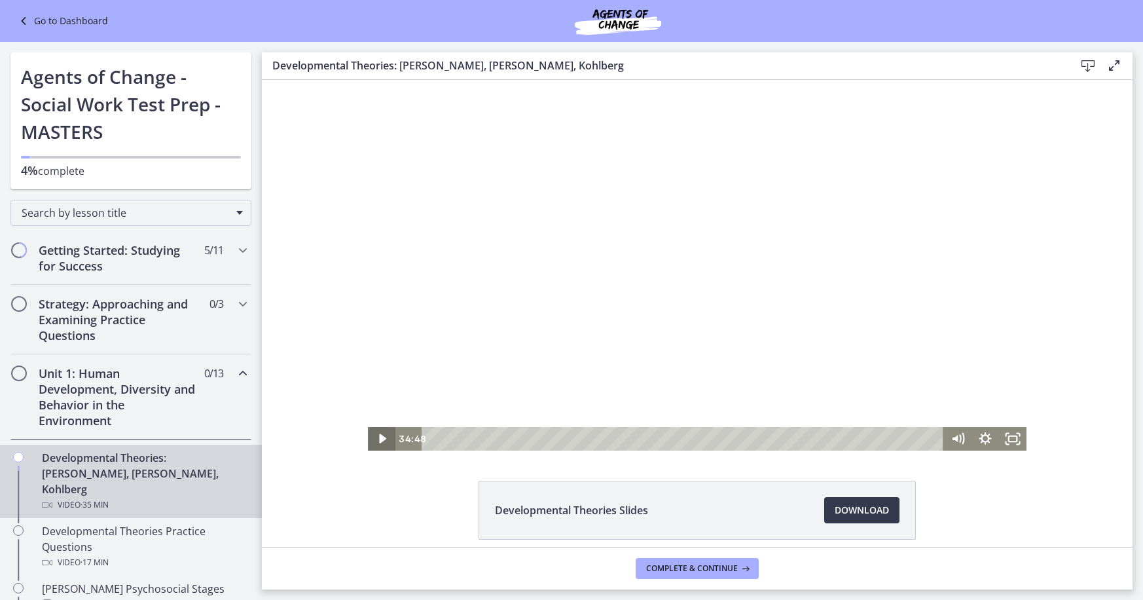
click at [384, 439] on icon "Play Video" at bounding box center [382, 439] width 7 height 10
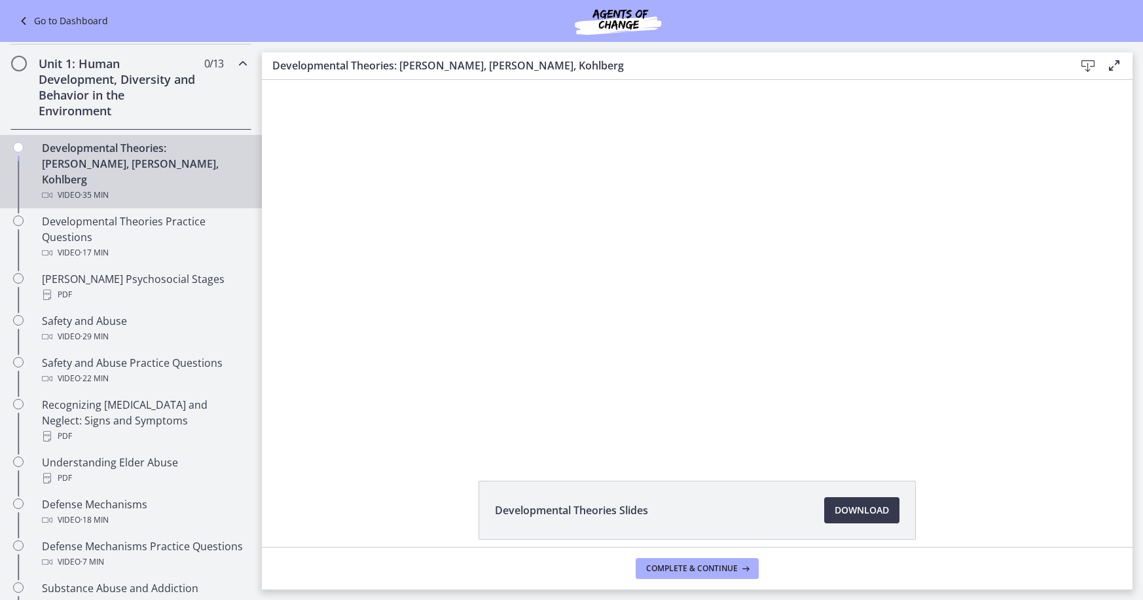
scroll to position [320, 0]
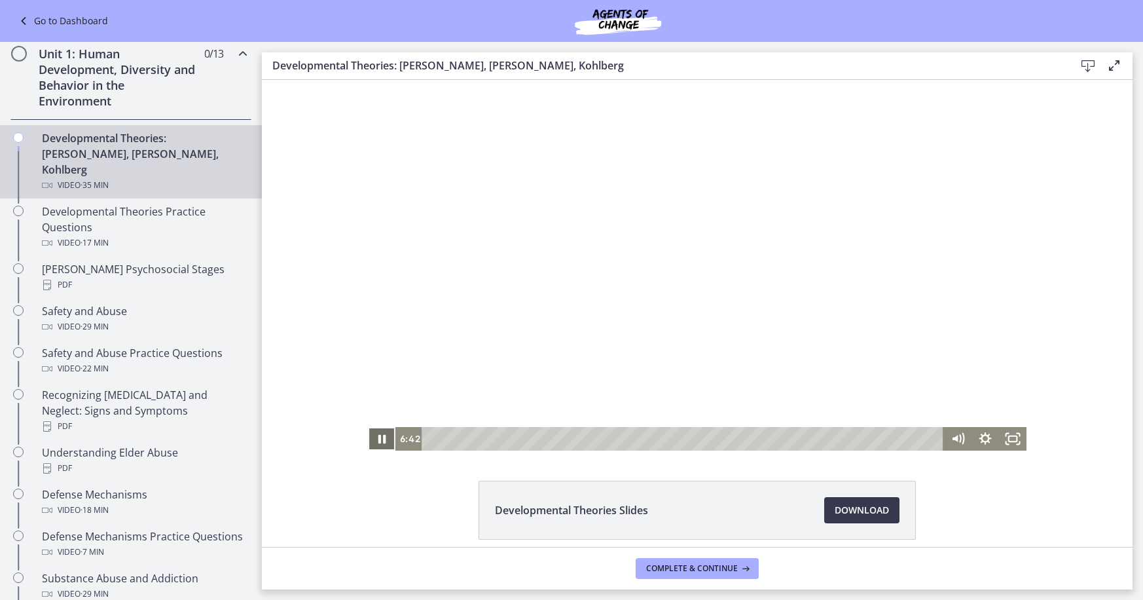
click at [382, 440] on icon "Pause" at bounding box center [382, 439] width 28 height 24
